Goal: Communication & Community: Answer question/provide support

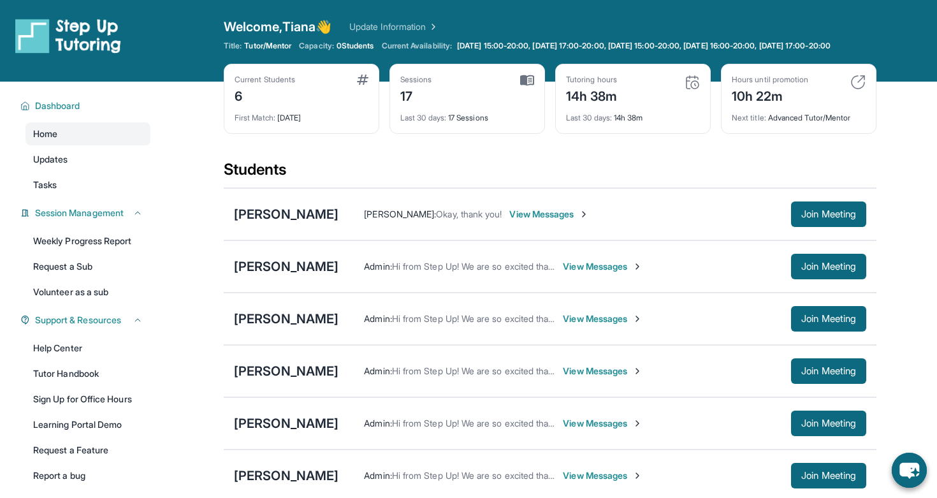
click at [918, 131] on main "Current Students 6 First Match : [DATE] Sessions 17 Last 30 days : 17 Sessions …" at bounding box center [550, 379] width 774 height 594
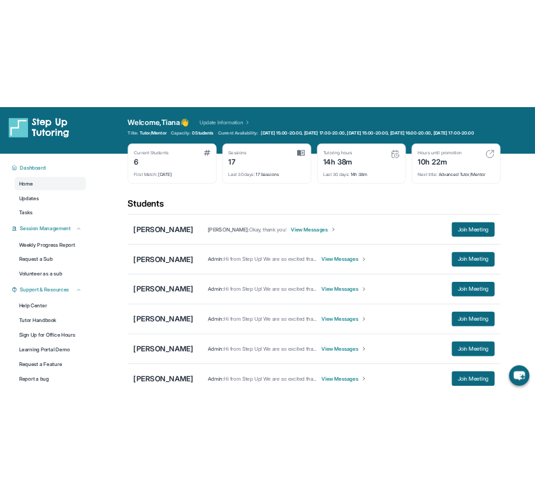
scroll to position [21, 0]
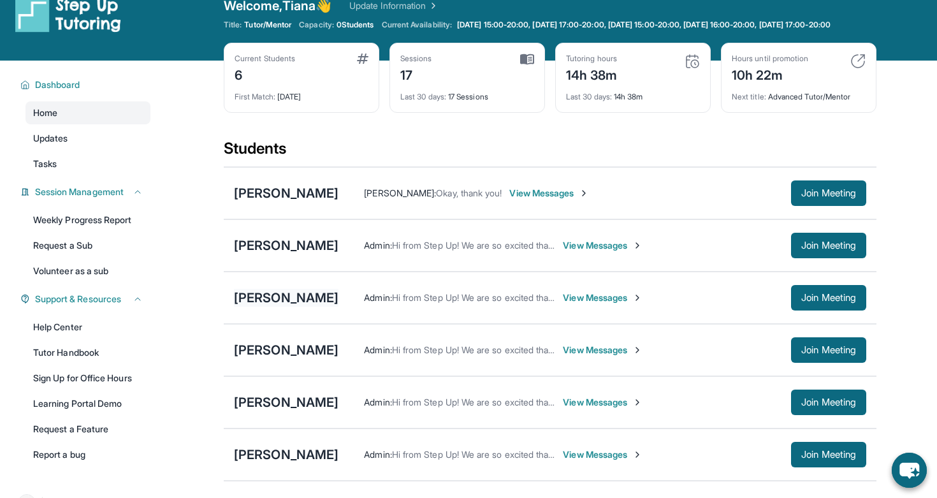
click at [292, 304] on div "[PERSON_NAME]" at bounding box center [286, 298] width 104 height 18
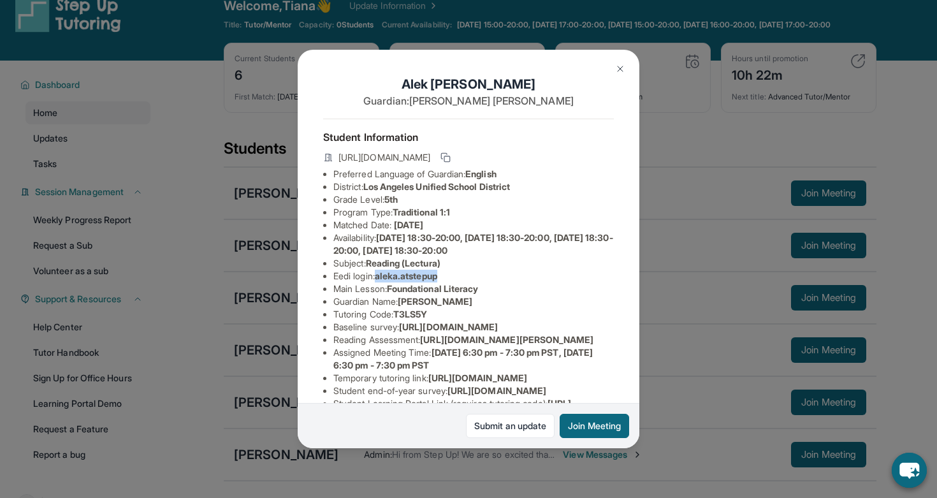
drag, startPoint x: 382, startPoint y: 278, endPoint x: 477, endPoint y: 278, distance: 94.9
click at [477, 278] on li "Eedi login : [PERSON_NAME].atstepup" at bounding box center [473, 276] width 280 height 13
copy span "aleka.atstepup"
click at [538, 273] on li "Eedi login : [PERSON_NAME].atstepup" at bounding box center [473, 276] width 280 height 13
click at [621, 69] on img at bounding box center [620, 69] width 10 height 10
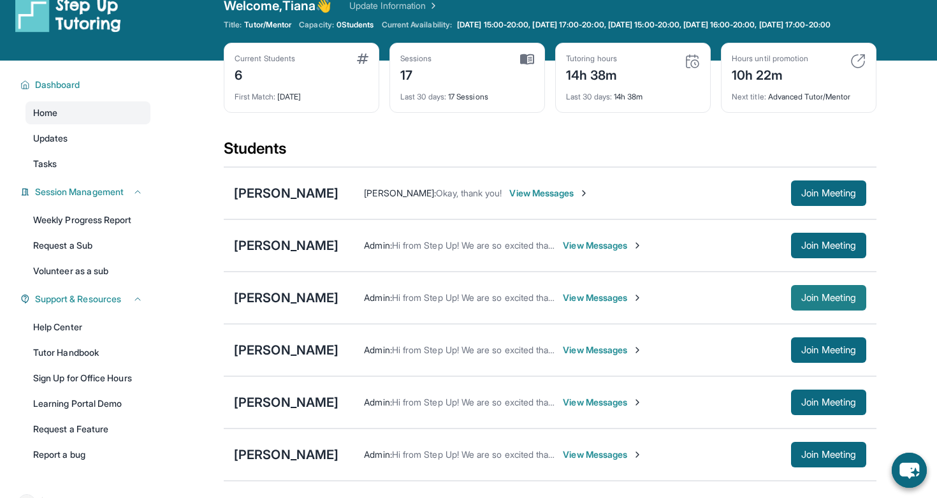
click at [801, 301] on span "Join Meeting" at bounding box center [828, 298] width 55 height 8
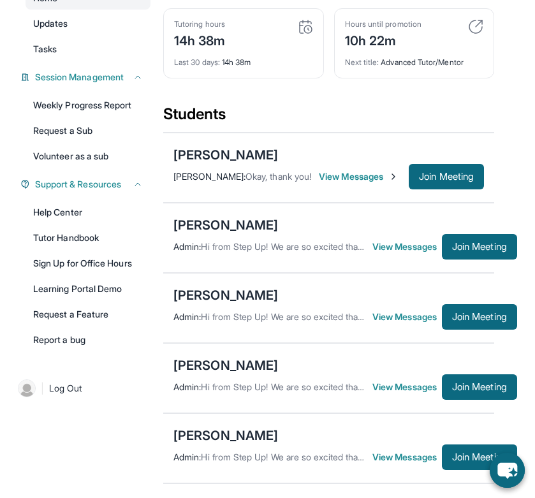
scroll to position [177, 0]
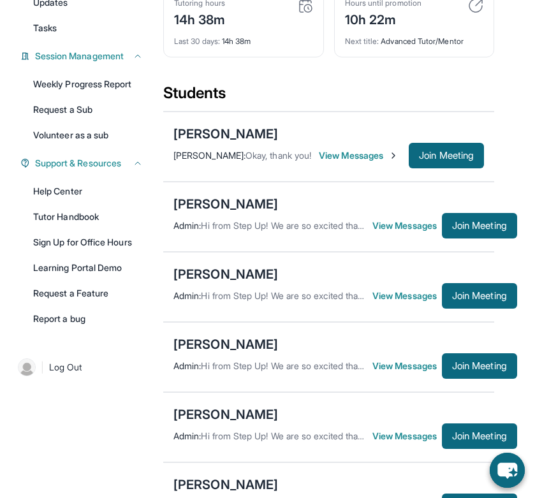
click at [398, 302] on span "View Messages" at bounding box center [406, 295] width 69 height 13
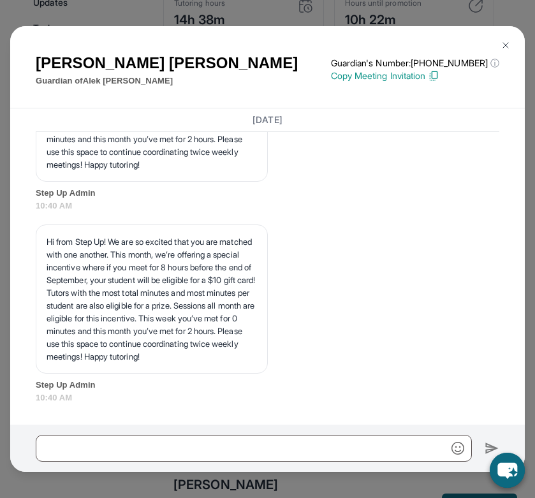
scroll to position [4015, 0]
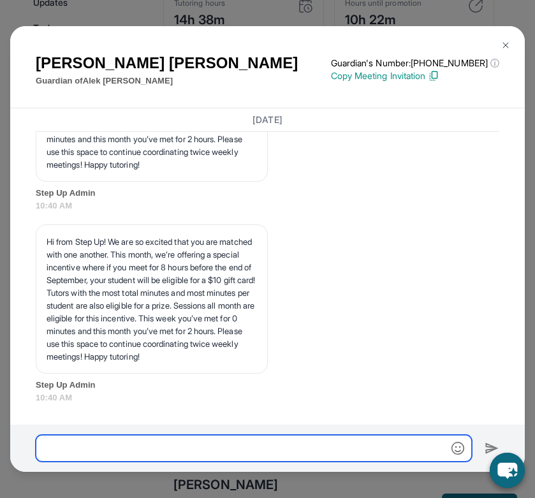
click at [324, 439] on input "text" at bounding box center [254, 448] width 436 height 27
type input "**********"
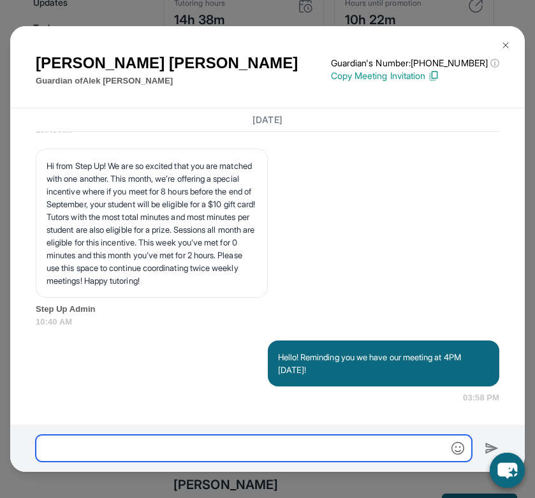
scroll to position [4091, 0]
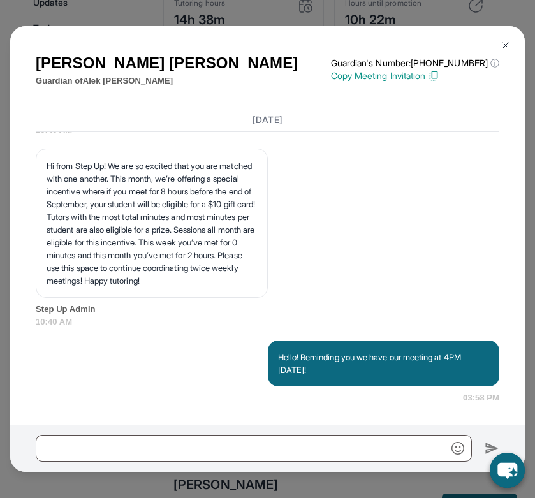
click at [501, 48] on img at bounding box center [505, 45] width 10 height 10
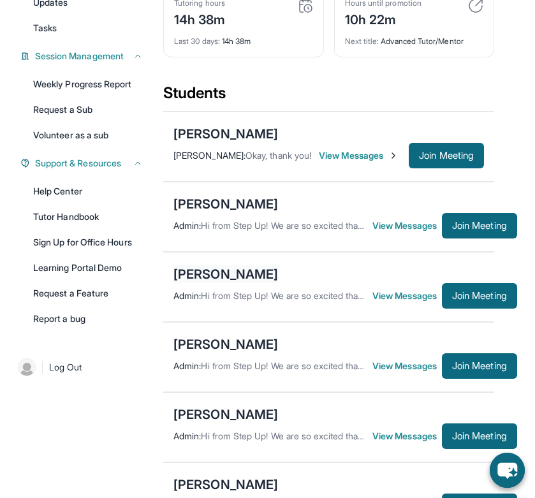
click at [215, 277] on div "[PERSON_NAME]" at bounding box center [225, 274] width 104 height 18
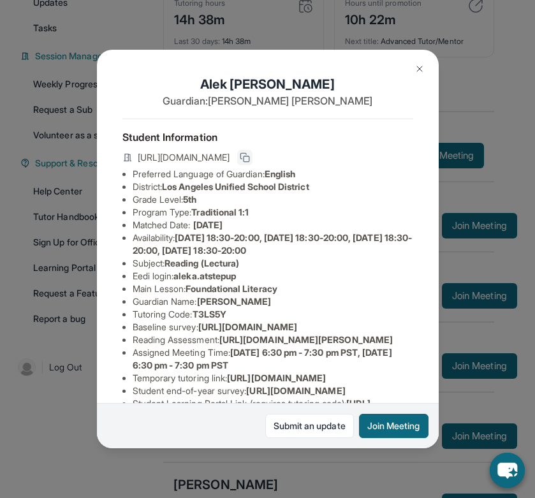
click at [252, 154] on button at bounding box center [244, 157] width 15 height 15
click at [421, 62] on button at bounding box center [419, 68] width 25 height 25
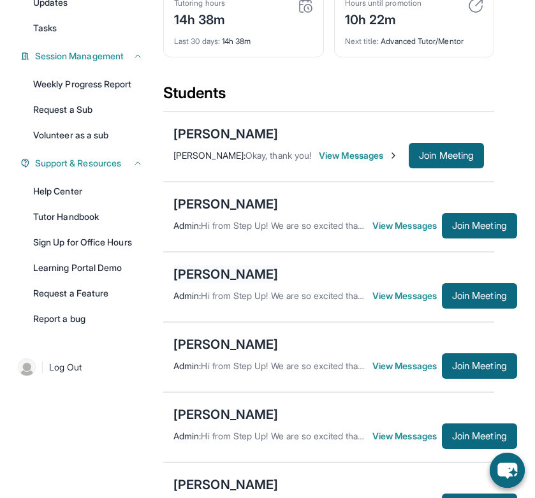
click at [228, 282] on div "[PERSON_NAME]" at bounding box center [225, 274] width 104 height 18
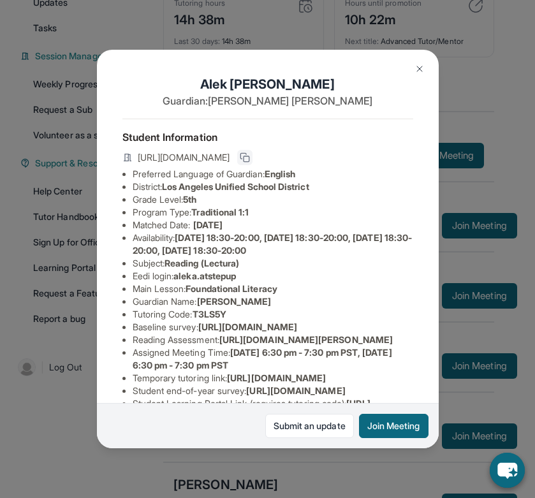
click at [246, 155] on icon at bounding box center [243, 156] width 6 height 6
click at [415, 63] on button at bounding box center [419, 68] width 25 height 25
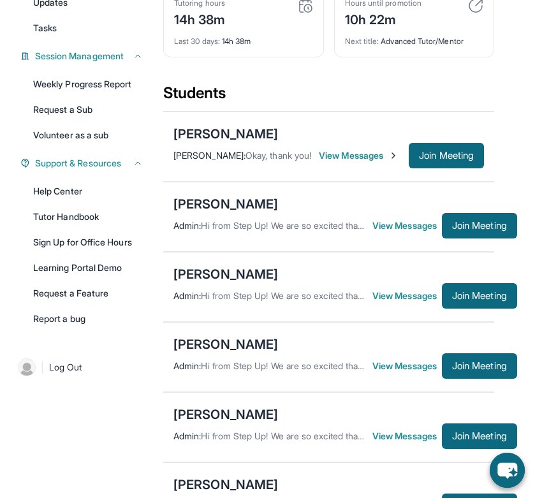
click at [400, 302] on span "View Messages" at bounding box center [406, 295] width 69 height 13
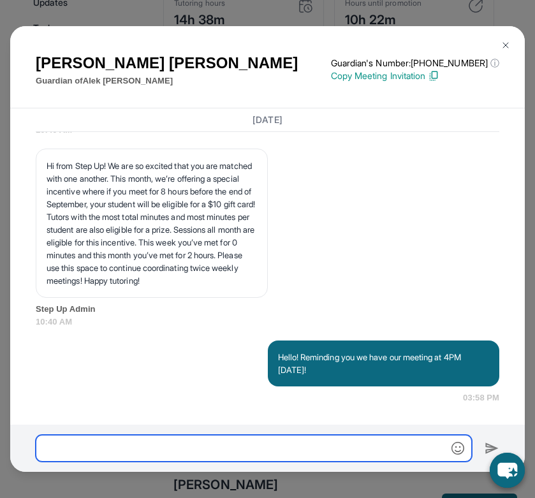
click at [191, 450] on input "text" at bounding box center [254, 448] width 436 height 27
paste input "**********"
type input "**********"
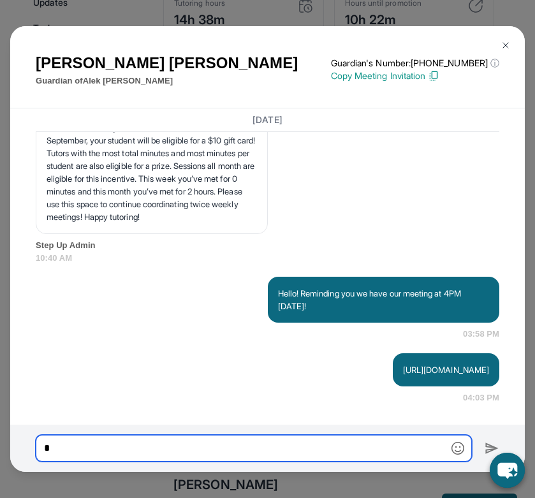
scroll to position [4167, 0]
click at [225, 448] on input "**********" at bounding box center [254, 448] width 436 height 27
type input "**********"
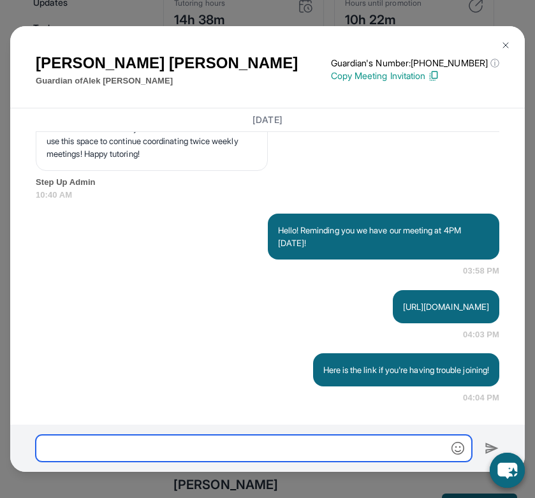
scroll to position [4230, 0]
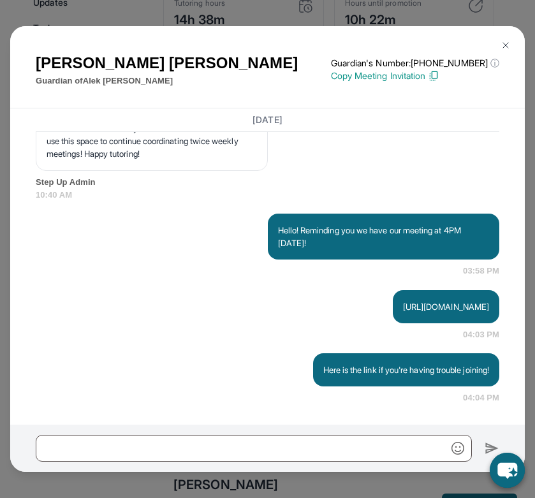
click at [508, 43] on img at bounding box center [505, 45] width 10 height 10
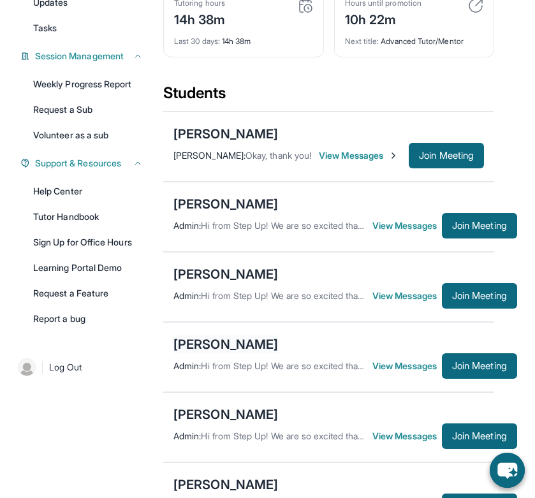
click at [214, 350] on div "[PERSON_NAME]" at bounding box center [225, 344] width 104 height 18
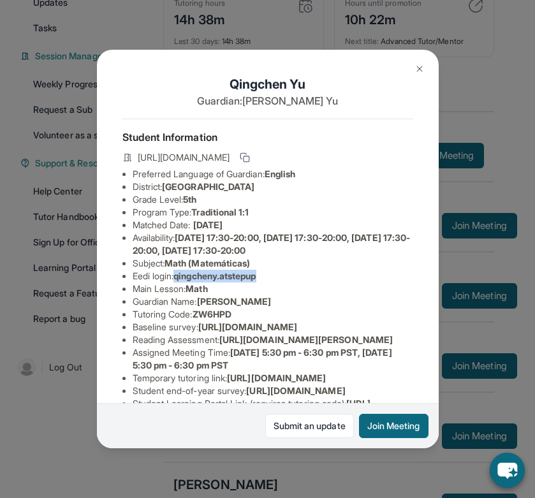
drag, startPoint x: 180, startPoint y: 277, endPoint x: 275, endPoint y: 273, distance: 95.0
click at [275, 273] on li "Eedi login : qingcheny.atstepup" at bounding box center [273, 276] width 280 height 13
copy span "qingcheny.atstepup"
click at [419, 66] on img at bounding box center [419, 69] width 10 height 10
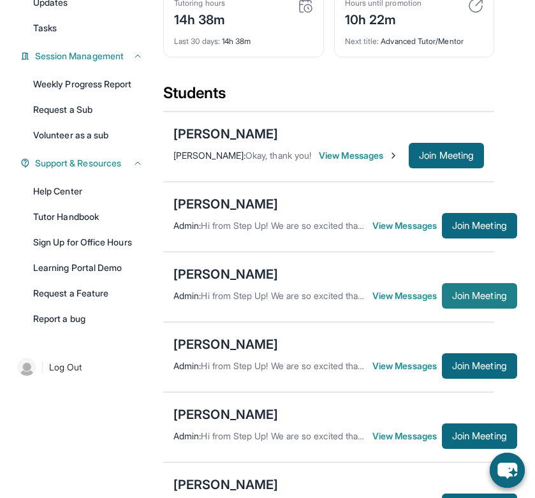
click at [496, 308] on button "Join Meeting" at bounding box center [479, 295] width 75 height 25
